Goal: Task Accomplishment & Management: Complete application form

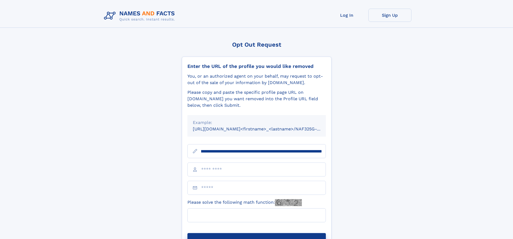
scroll to position [0, 63]
type input "**********"
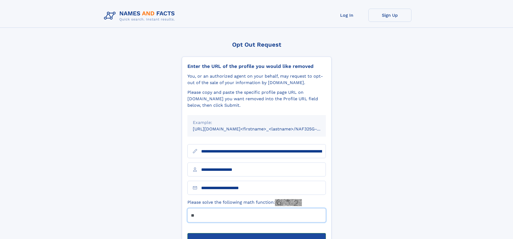
type input "**"
click at [256, 233] on button "Submit Opt Out Request" at bounding box center [256, 241] width 138 height 17
